Goal: Information Seeking & Learning: Check status

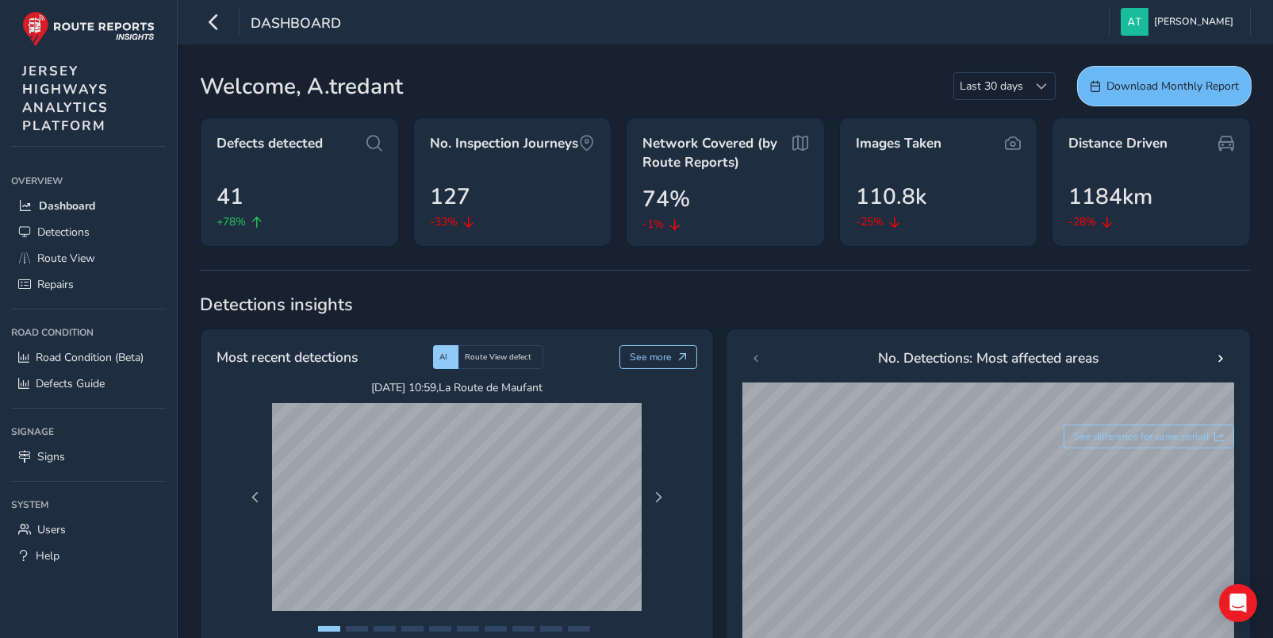
click at [1114, 82] on span "Download Monthly Report" at bounding box center [1172, 86] width 132 height 15
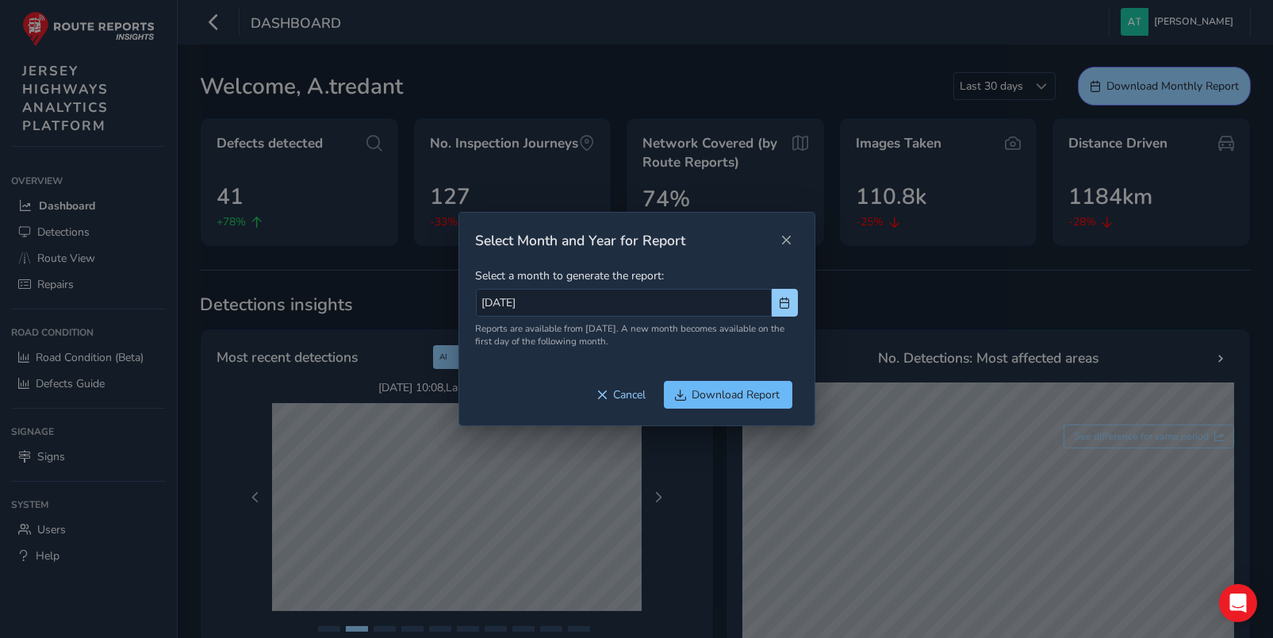
click at [694, 393] on span "Download Report" at bounding box center [736, 394] width 88 height 15
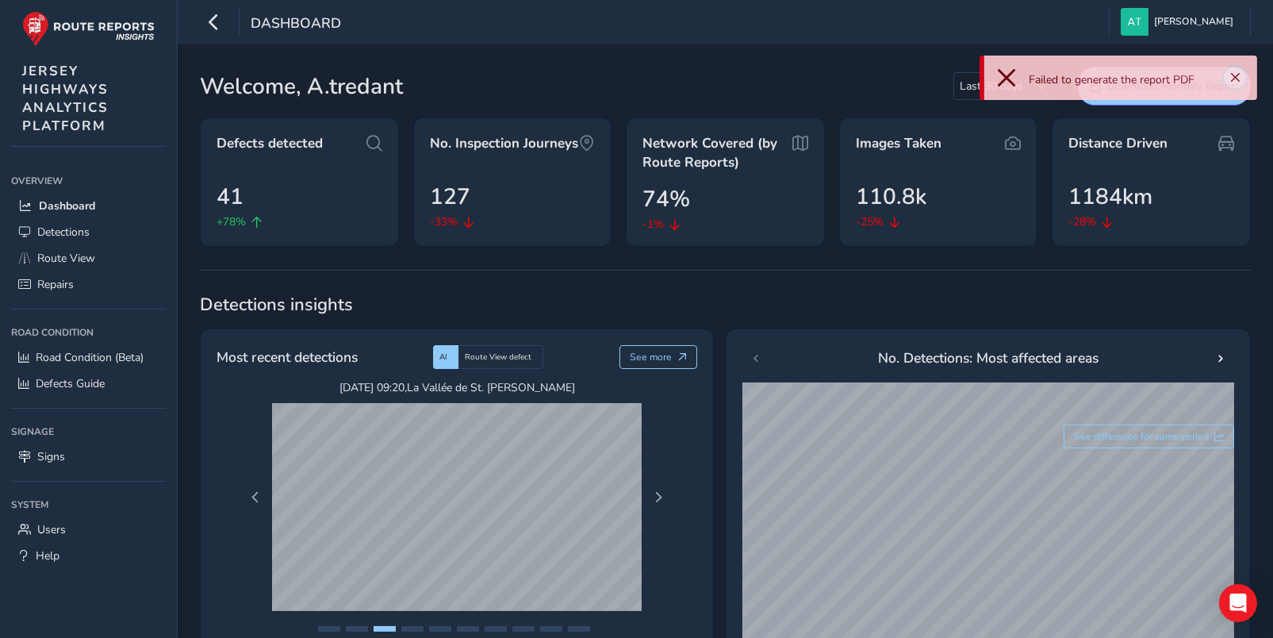
click at [1233, 78] on span "Close" at bounding box center [1234, 77] width 11 height 11
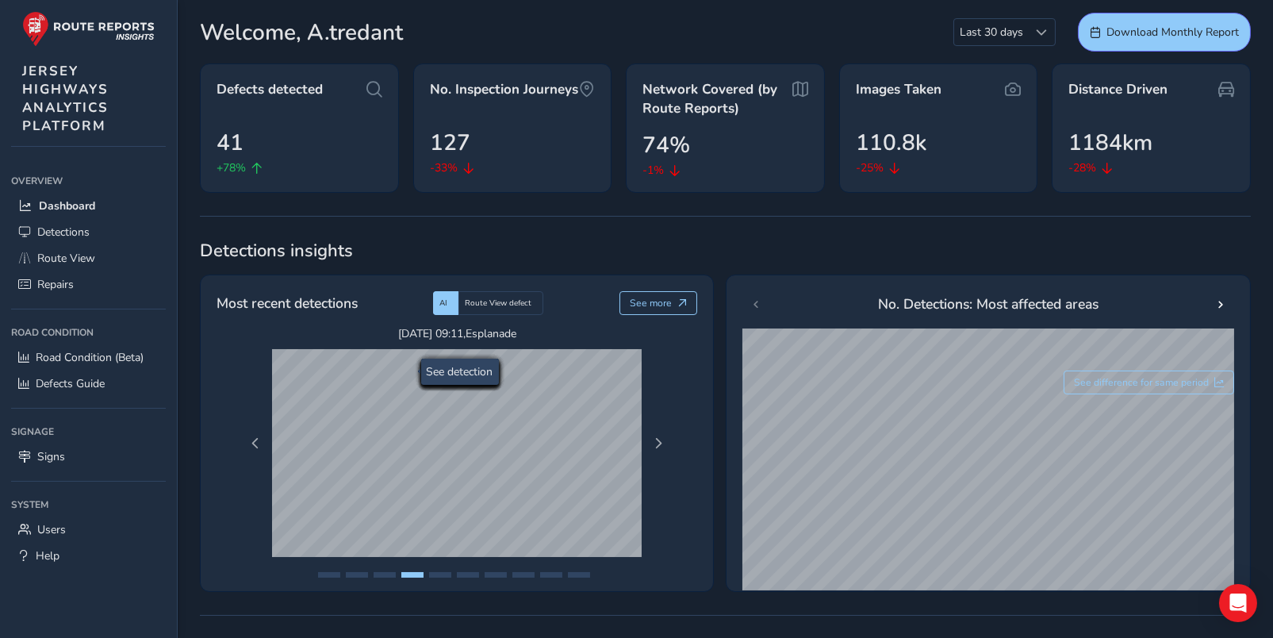
scroll to position [79, 0]
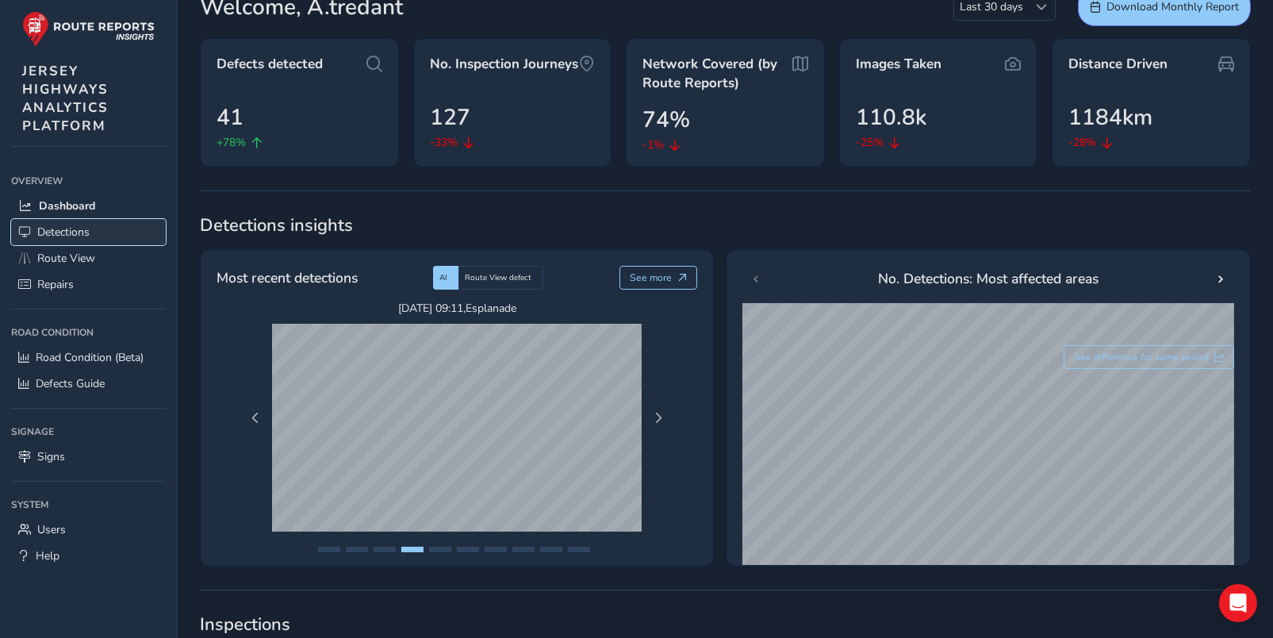
click at [54, 229] on span "Detections" at bounding box center [63, 231] width 52 height 15
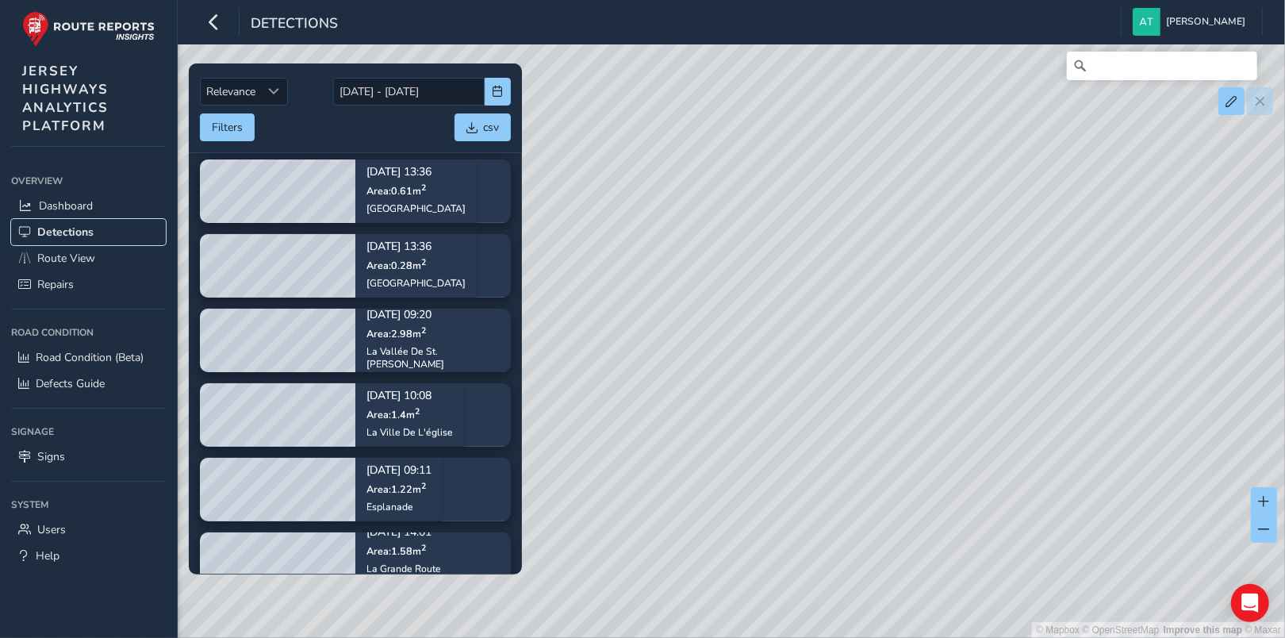
scroll to position [186, 0]
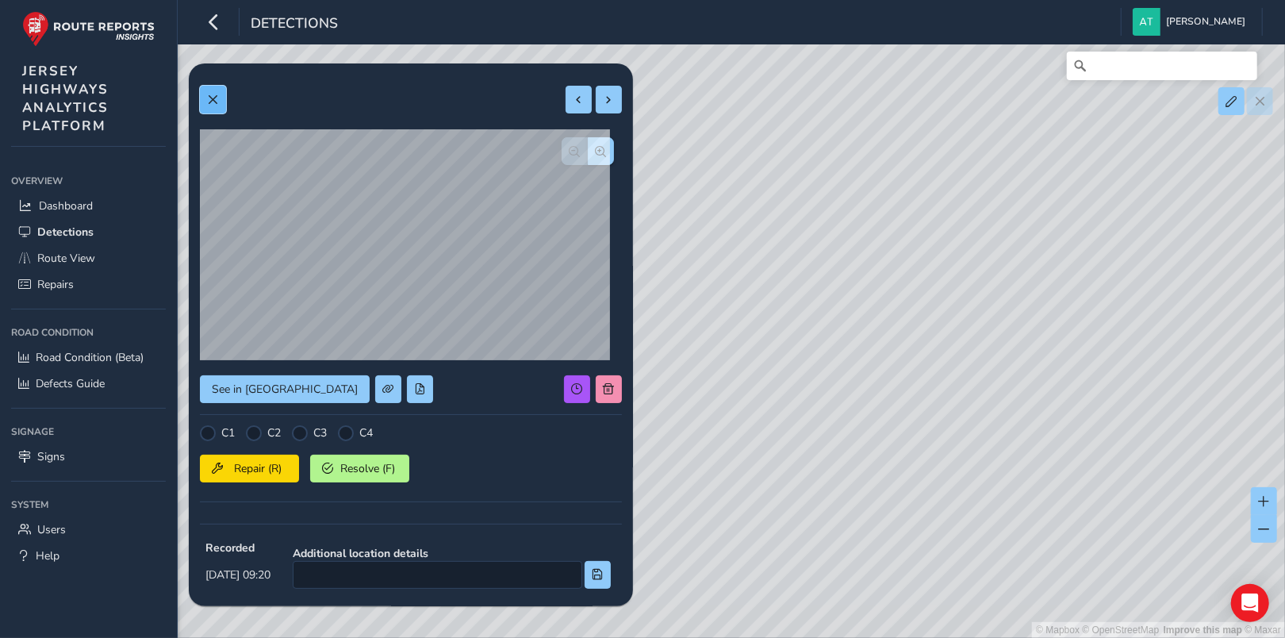
click at [205, 98] on button at bounding box center [213, 100] width 26 height 28
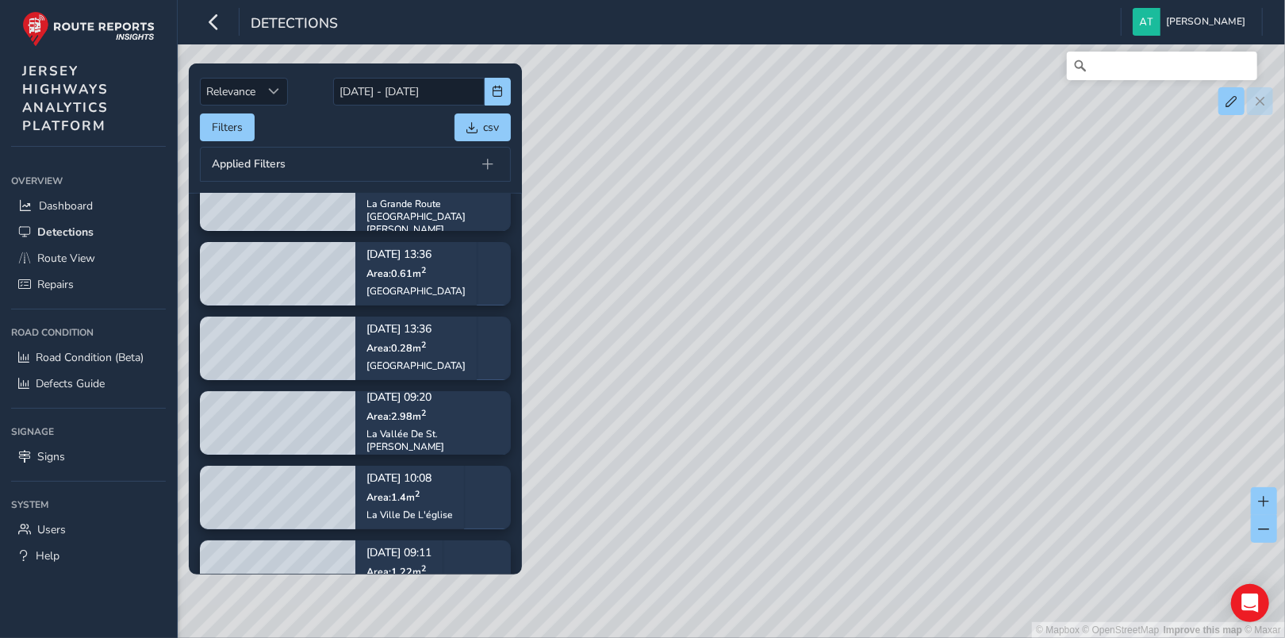
scroll to position [290, 0]
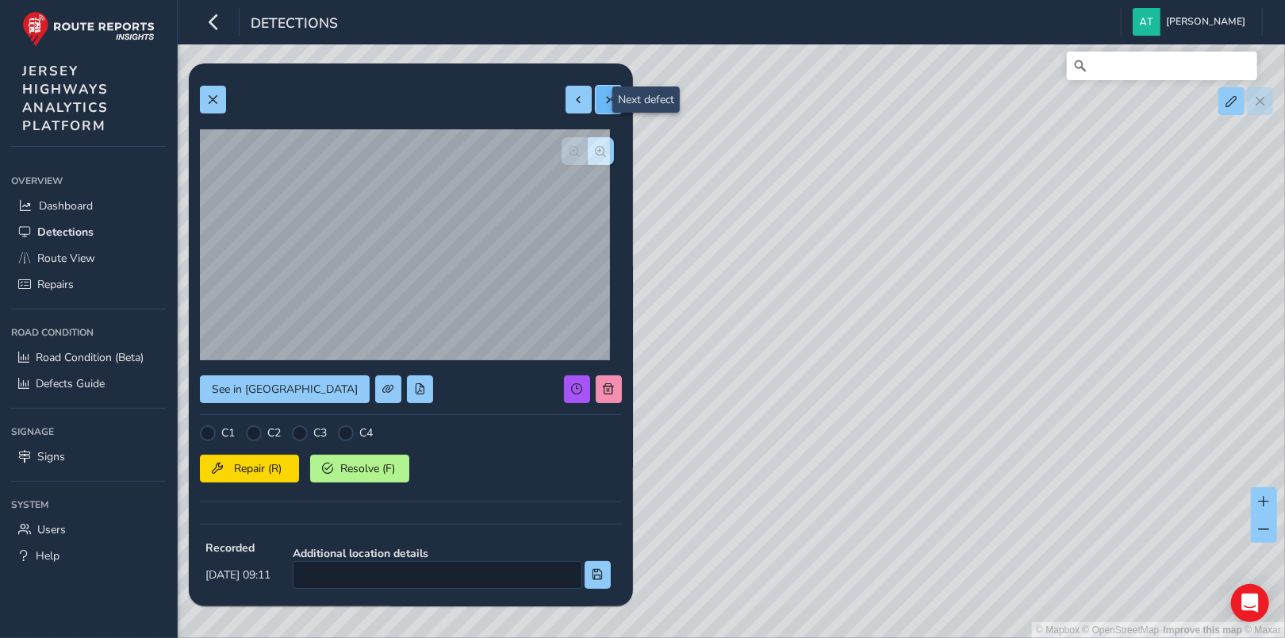
click at [604, 95] on span at bounding box center [609, 99] width 11 height 11
type input "803"
type input "3716"
click at [604, 95] on span at bounding box center [609, 99] width 11 height 11
type input "546"
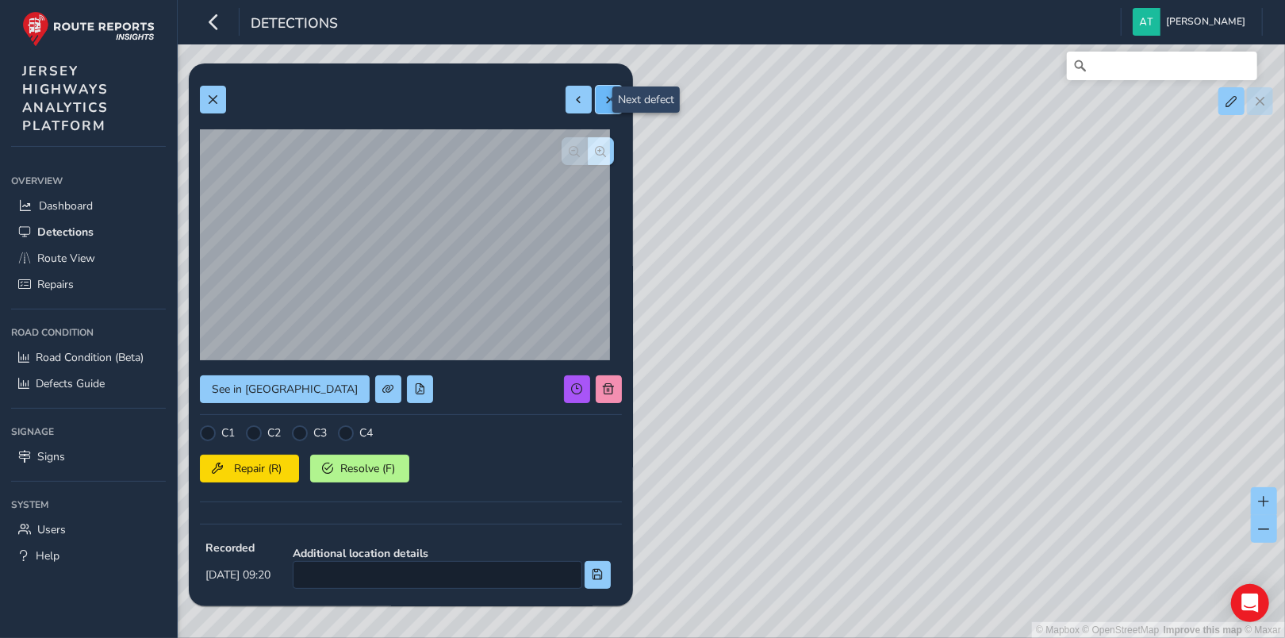
type input "2572"
click at [210, 100] on span at bounding box center [212, 99] width 11 height 11
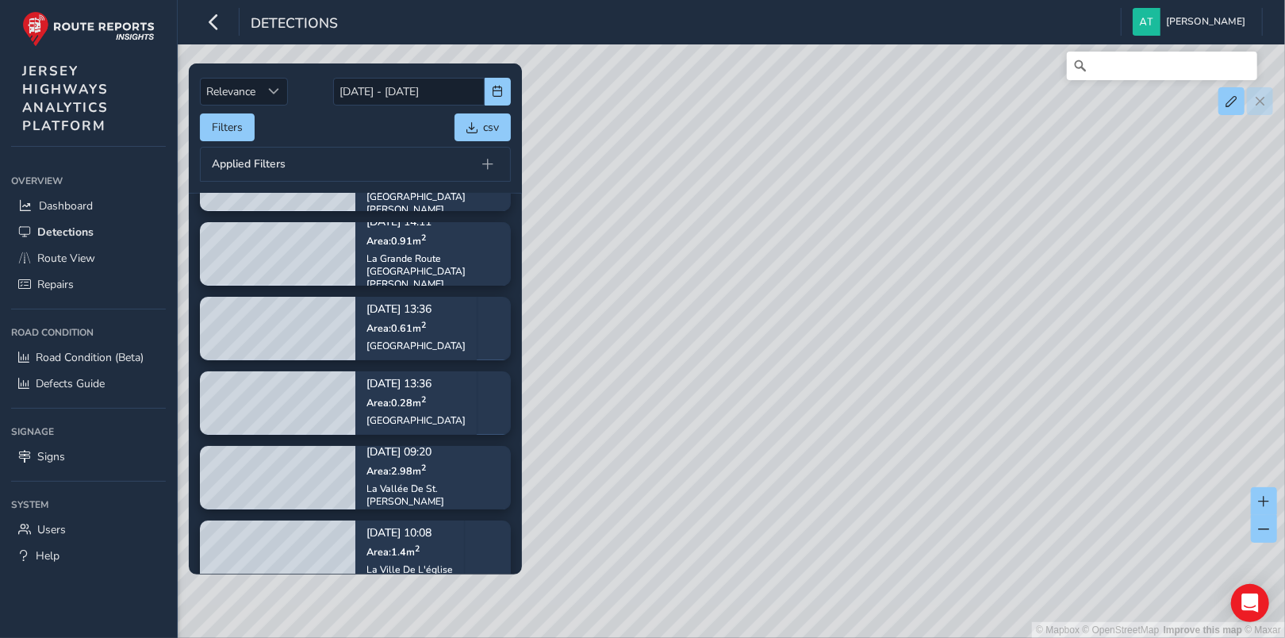
scroll to position [110, 0]
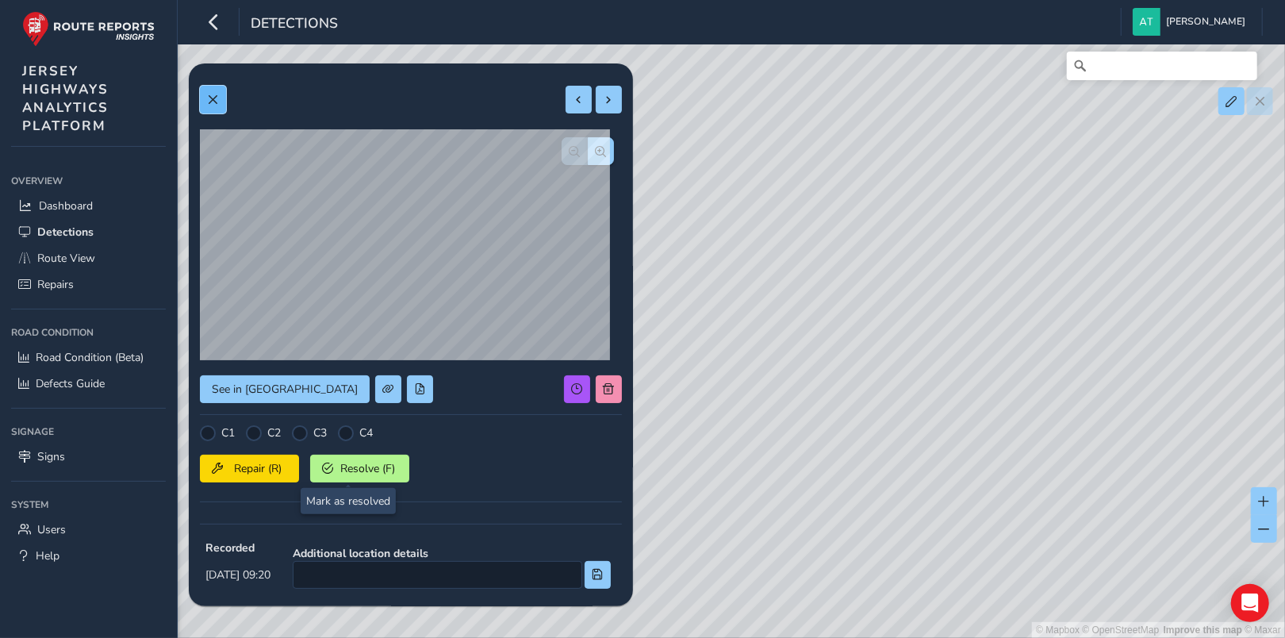
click at [213, 100] on span at bounding box center [212, 99] width 11 height 11
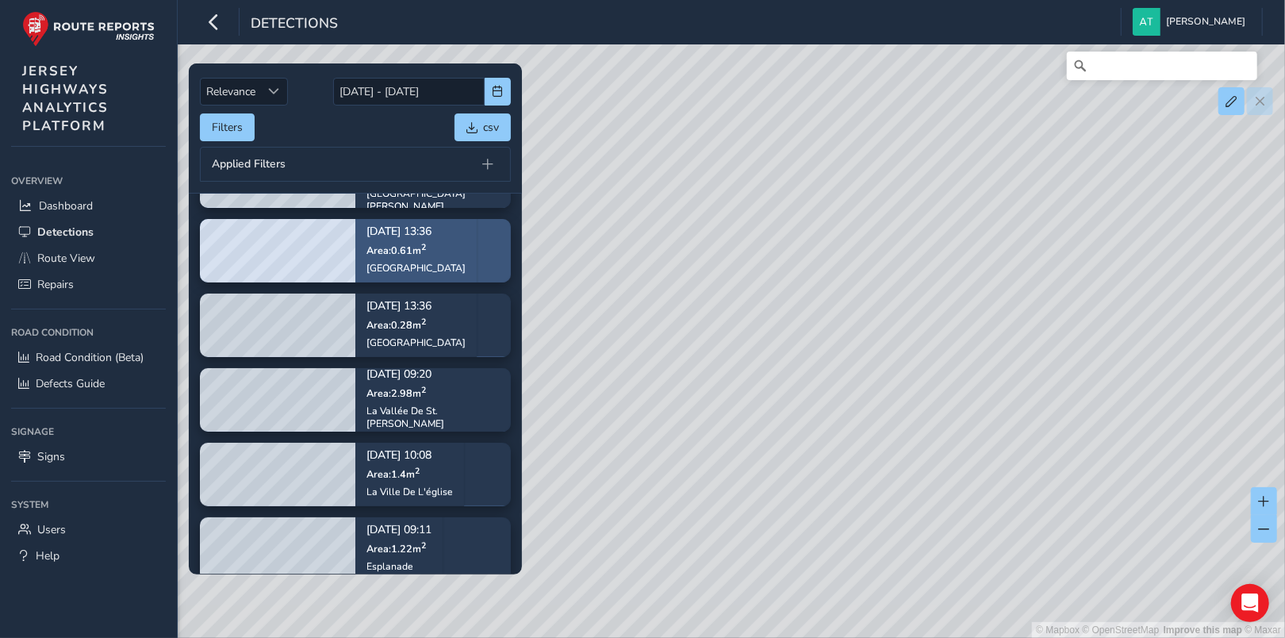
scroll to position [290, 0]
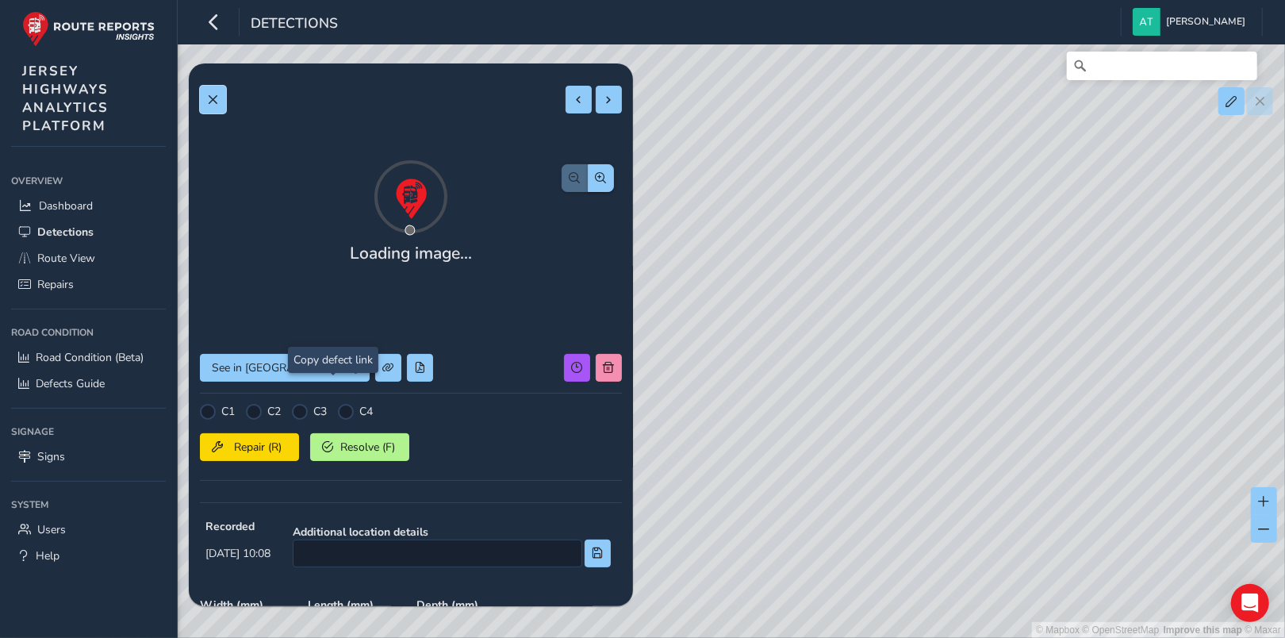
click at [215, 95] on span at bounding box center [212, 99] width 11 height 11
